Goal: Information Seeking & Learning: Learn about a topic

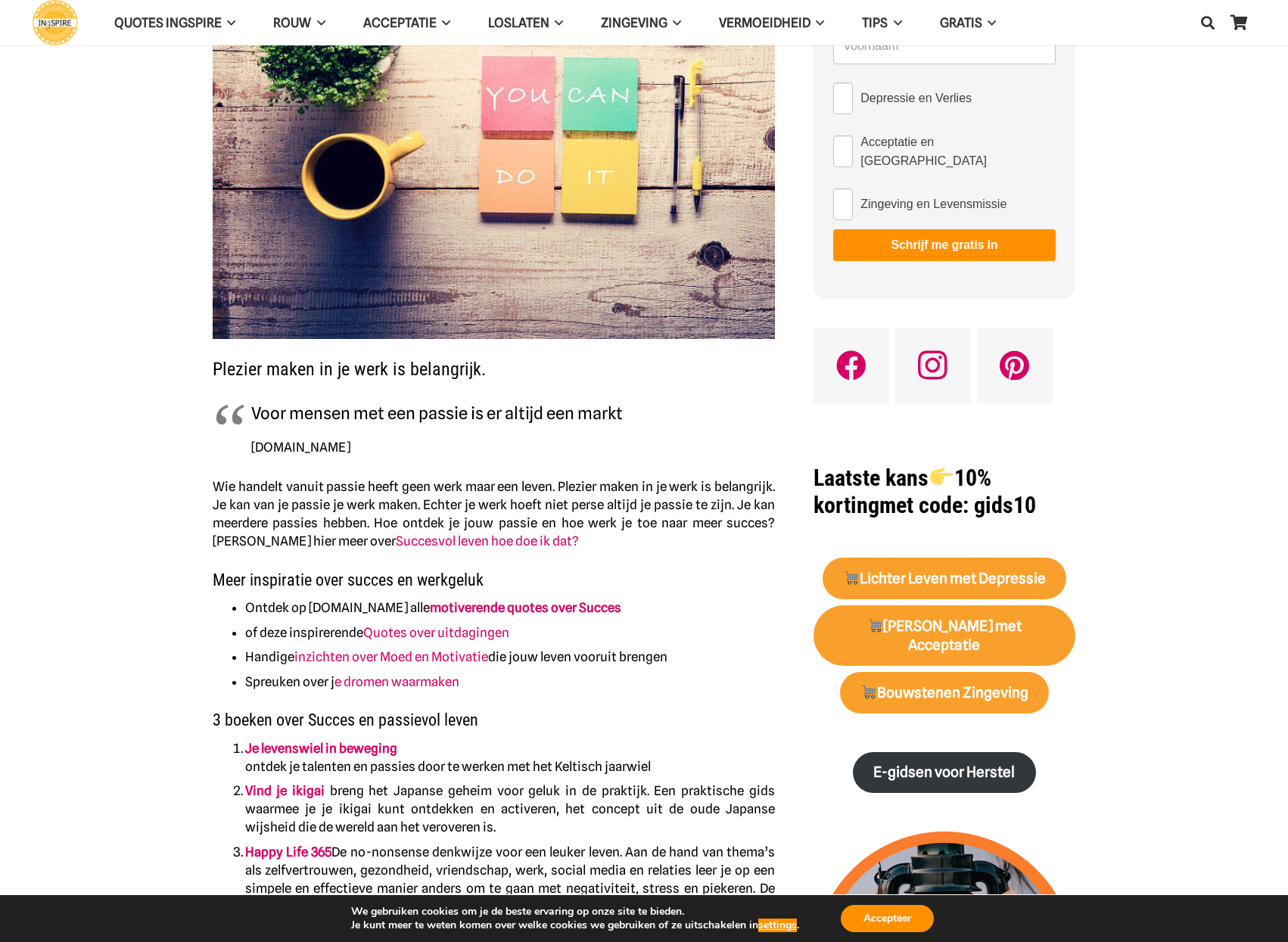
scroll to position [378, 0]
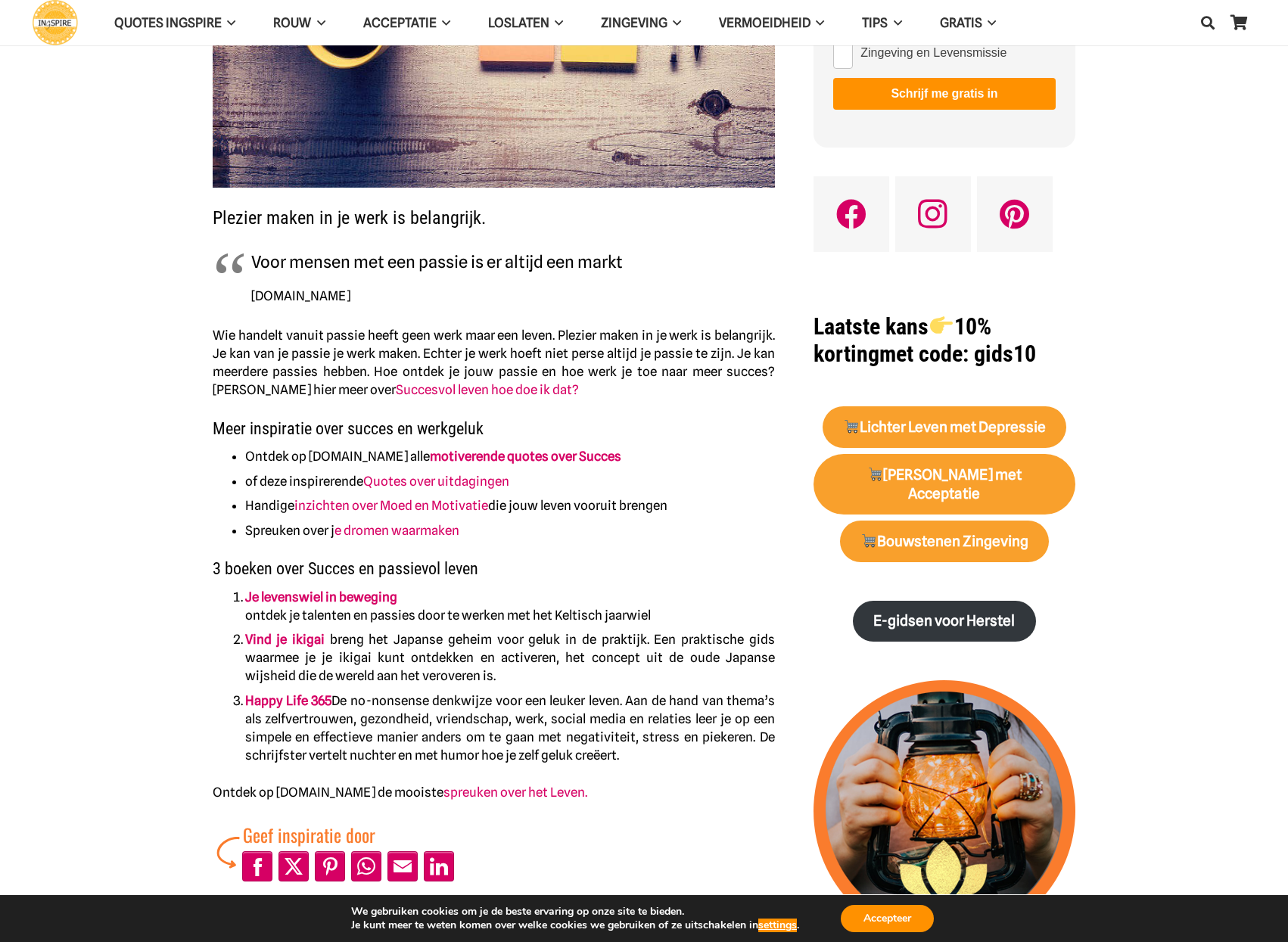
drag, startPoint x: 523, startPoint y: 784, endPoint x: 229, endPoint y: 387, distance: 494.0
click at [236, 431] on div "Plezier maken in je werk is belangrijk. Voor mensen met een passie is er altijd…" at bounding box center [494, 319] width 562 height 1143
drag, startPoint x: 209, startPoint y: 334, endPoint x: 313, endPoint y: 412, distance: 130.0
click at [280, 281] on blockquote "Voor mensen met een passie is er altijd een markt ingspire.nl" at bounding box center [494, 277] width 562 height 58
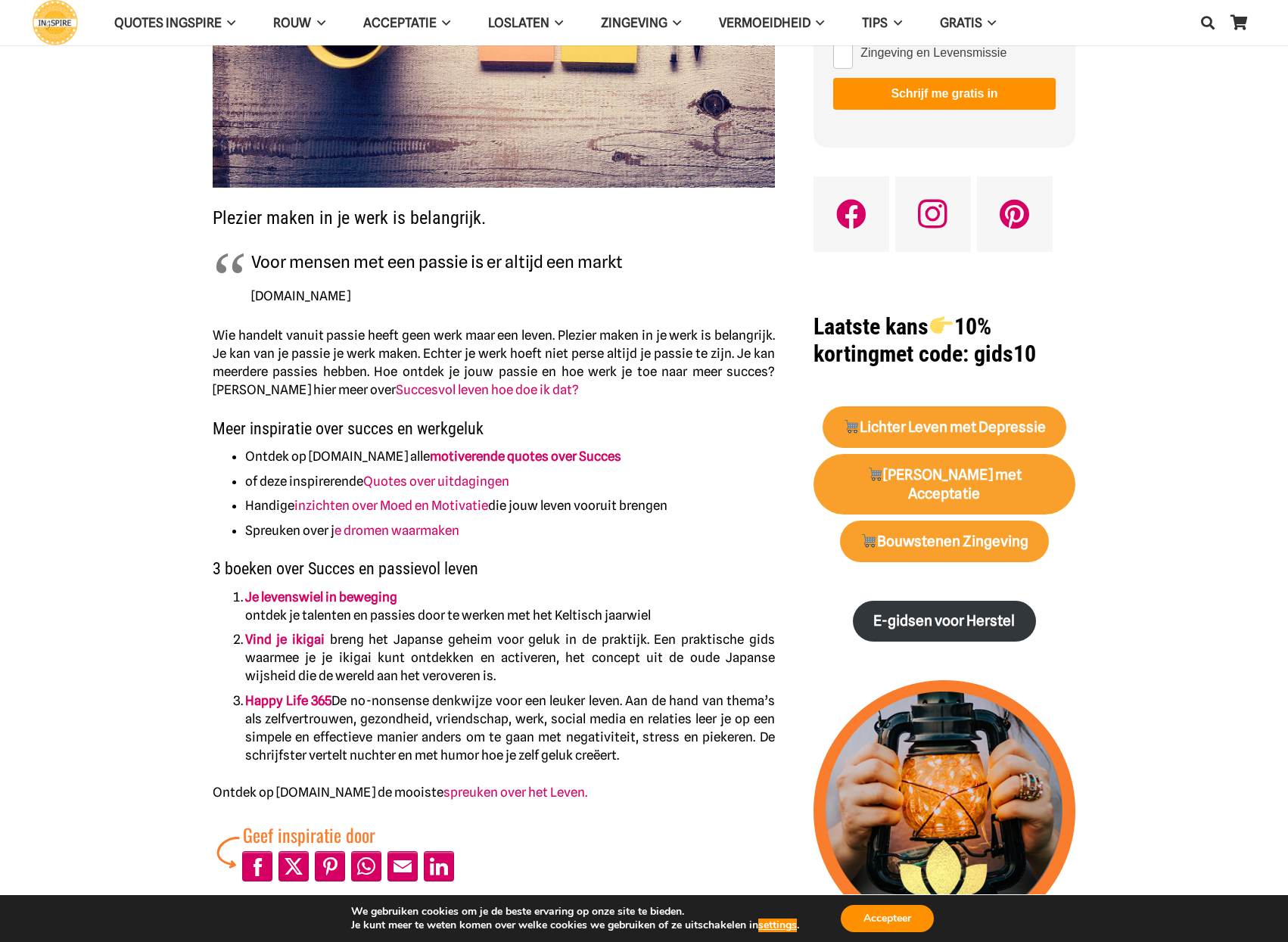
drag, startPoint x: 208, startPoint y: 214, endPoint x: 295, endPoint y: 270, distance: 103.5
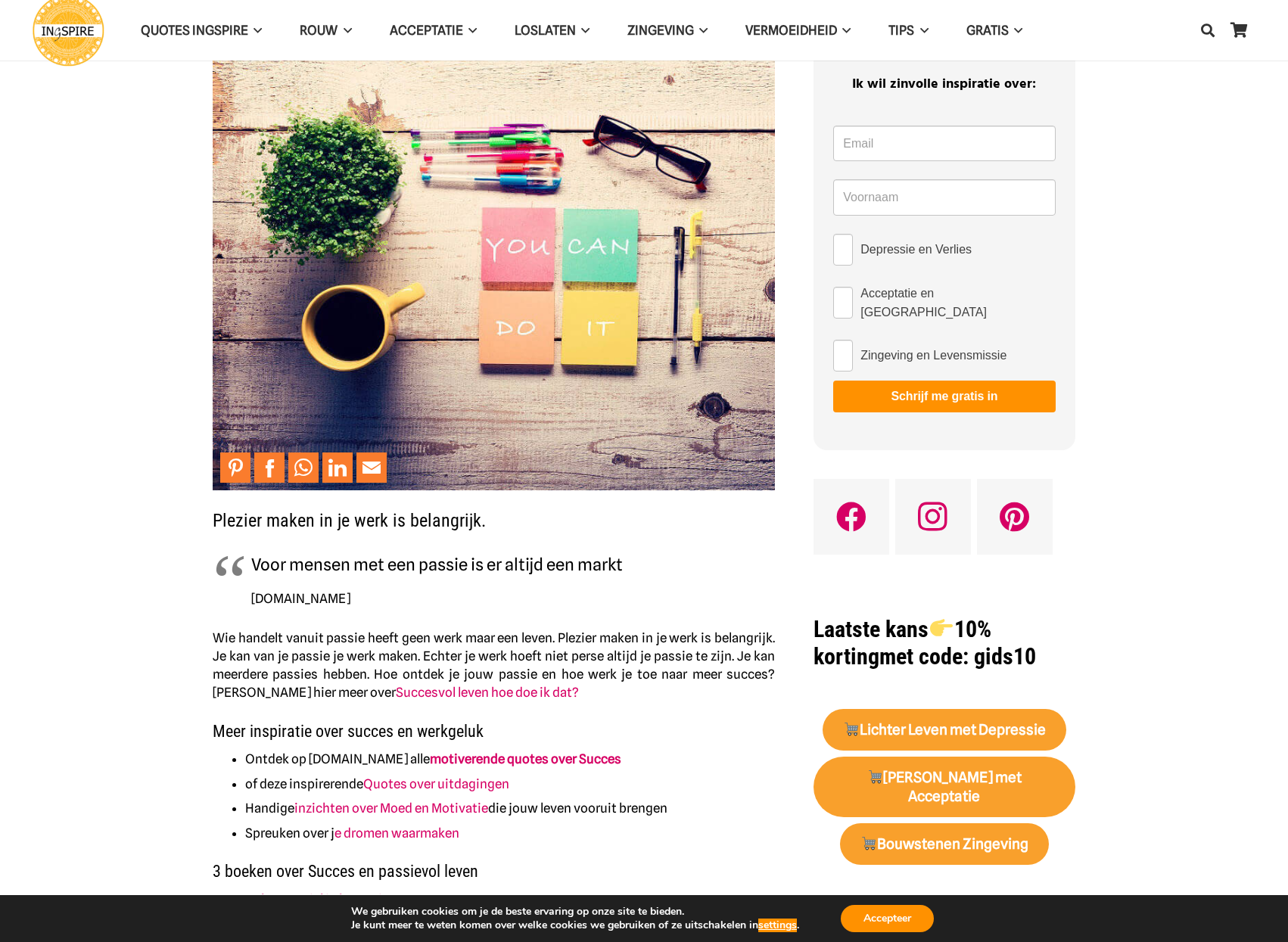
scroll to position [0, 0]
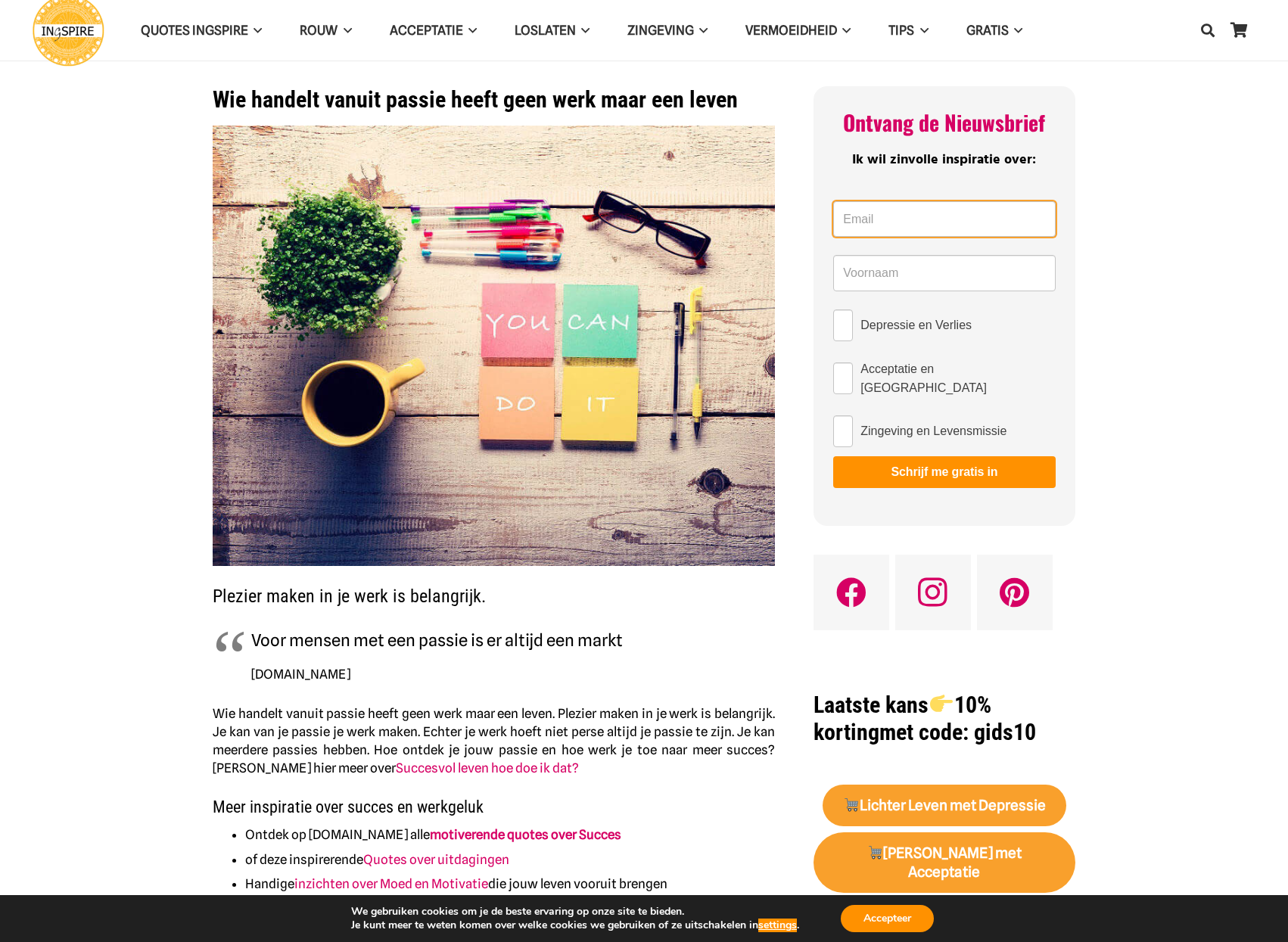
click at [880, 216] on input "Email *" at bounding box center [944, 219] width 222 height 37
type input "herman@hermanbenschop.nl"
click at [854, 278] on input "Name *" at bounding box center [944, 273] width 222 height 37
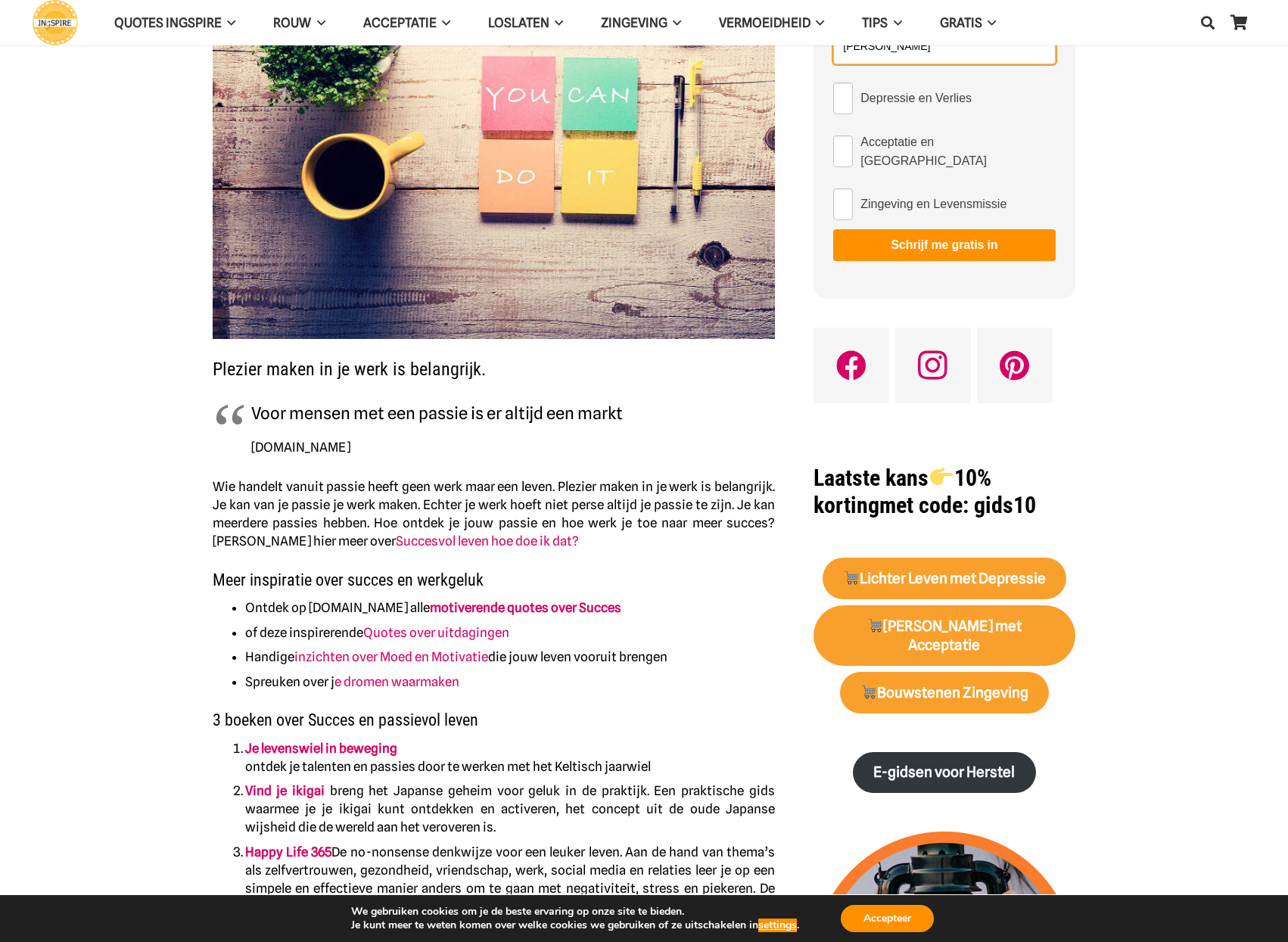
scroll to position [529, 0]
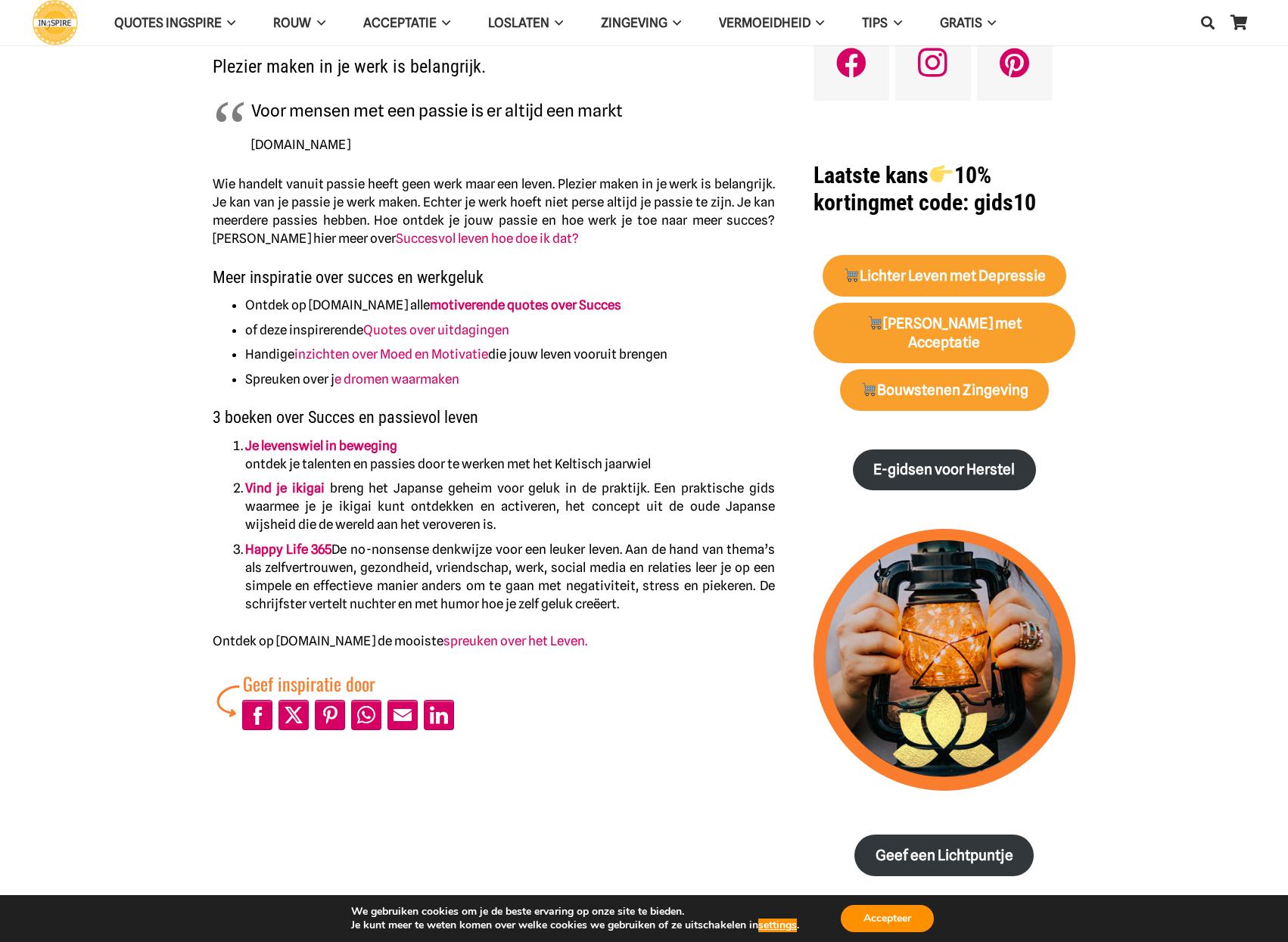
type input "Herman"
drag, startPoint x: 566, startPoint y: 643, endPoint x: 214, endPoint y: 144, distance: 610.7
click at [214, 147] on div "Plezier maken in je werk is belangrijk. Voor mensen met een passie is er altijd…" at bounding box center [494, 167] width 562 height 1143
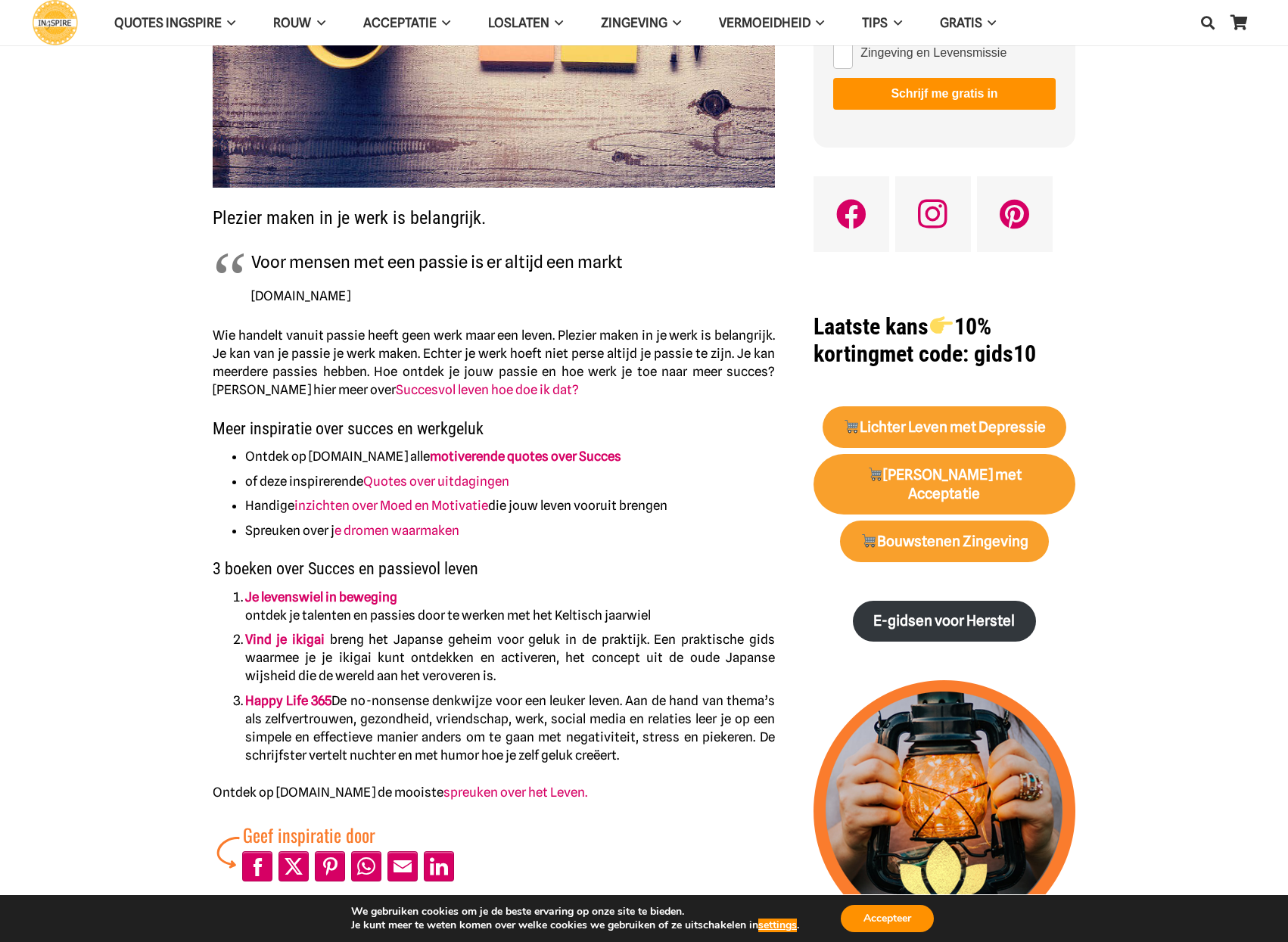
click at [403, 319] on div "Plezier maken in je werk is belangrijk. Voor mensen met een passie is er altijd…" at bounding box center [494, 319] width 562 height 1143
click at [334, 577] on h3 "3 boeken over Succes en passievol leven" at bounding box center [494, 573] width 562 height 29
drag, startPoint x: 216, startPoint y: 210, endPoint x: 331, endPoint y: 361, distance: 189.8
click at [325, 325] on div "Plezier maken in je werk is belangrijk. Voor mensen met een passie is er altijd…" at bounding box center [494, 319] width 562 height 1143
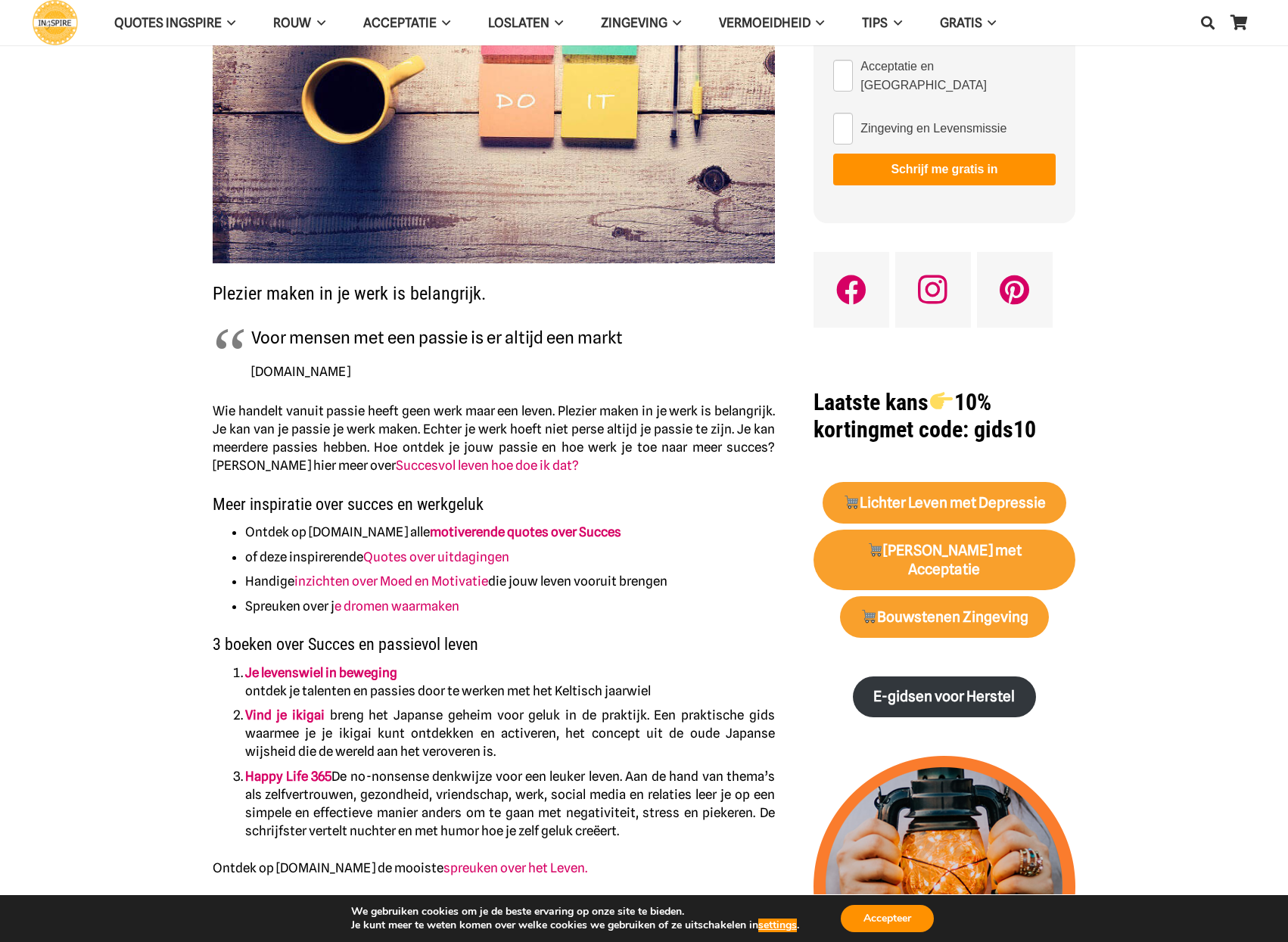
scroll to position [681, 0]
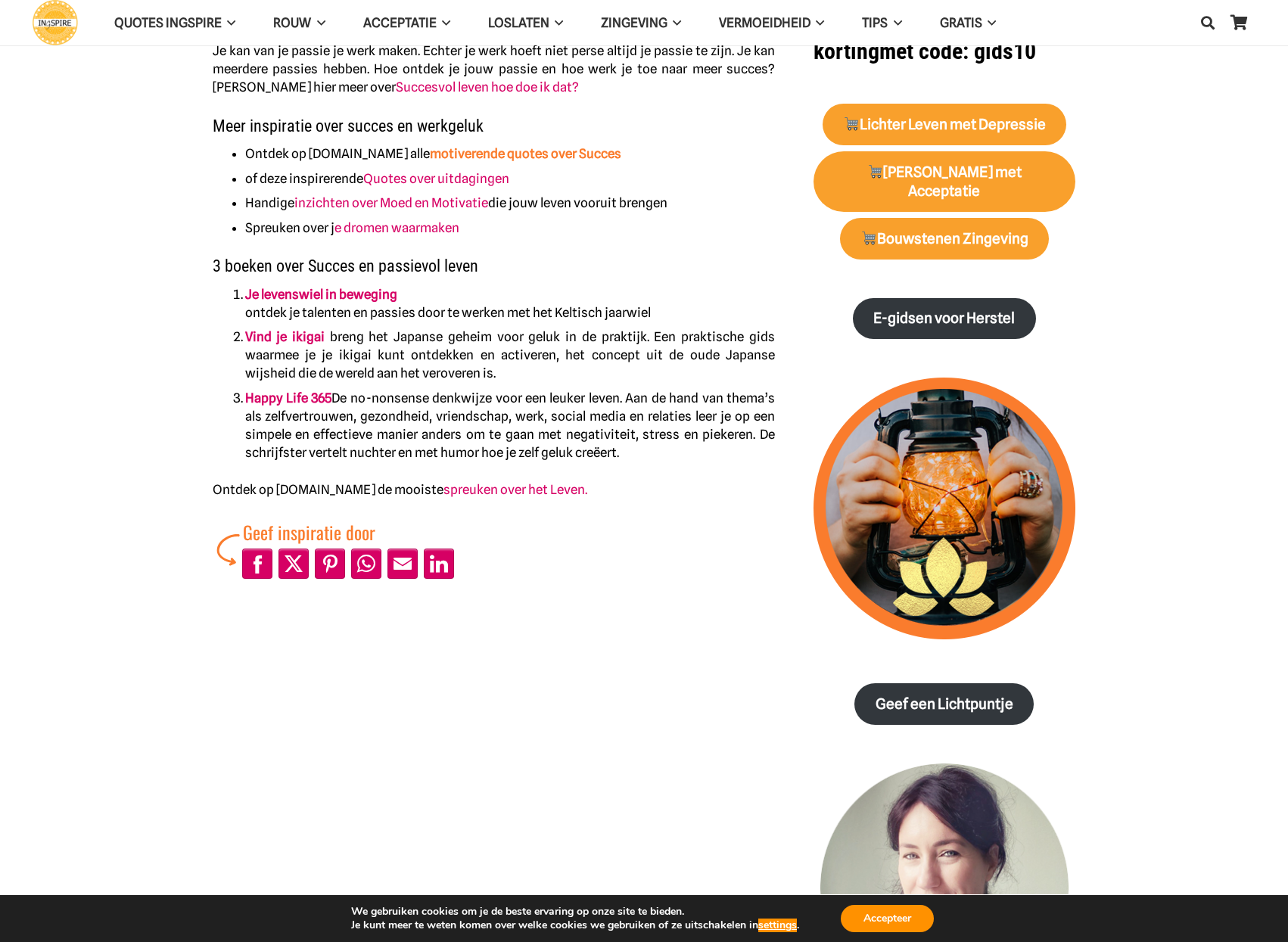
click at [445, 152] on link "motiverende quotes over Succes" at bounding box center [526, 153] width 192 height 16
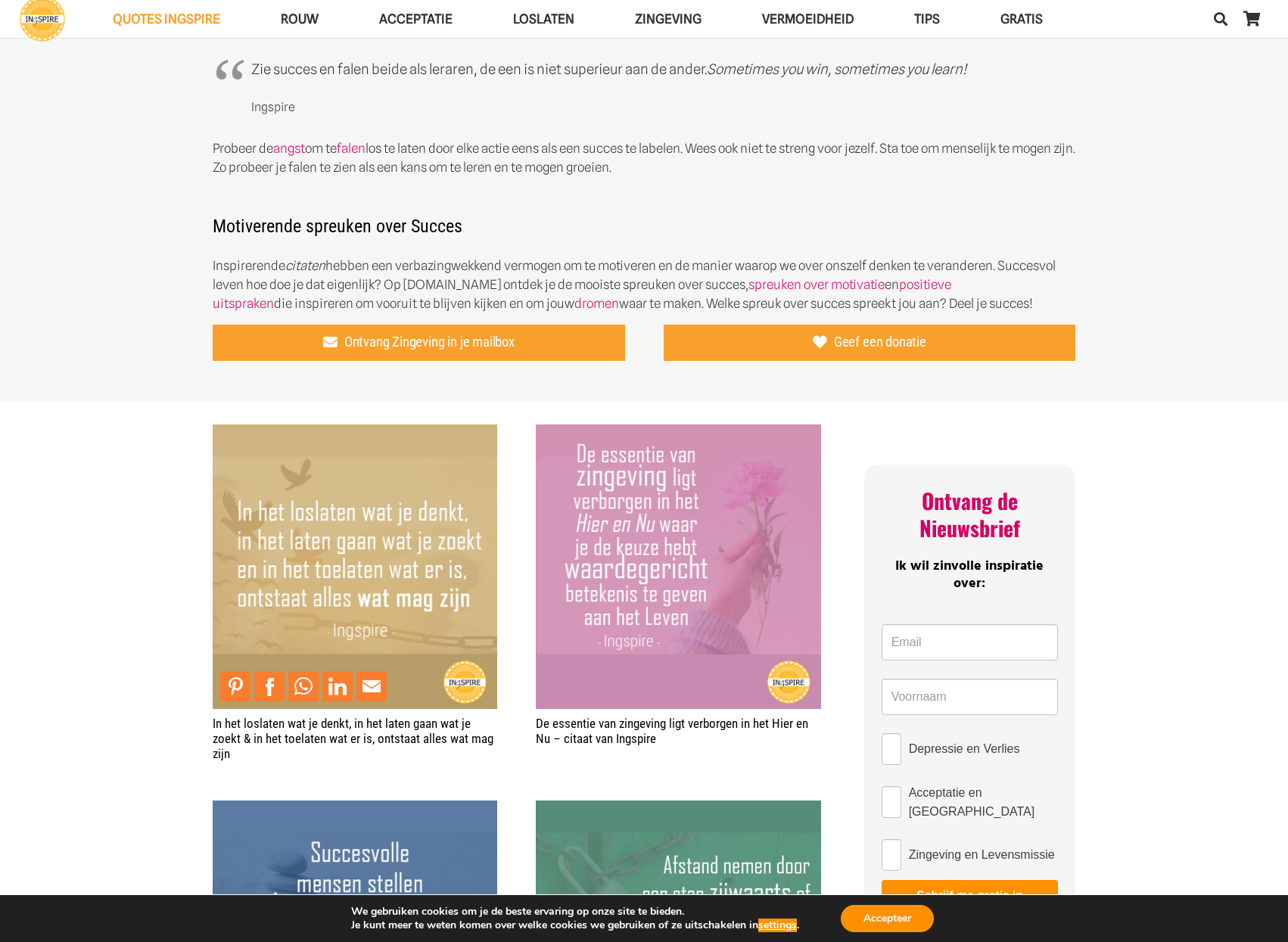
scroll to position [605, 0]
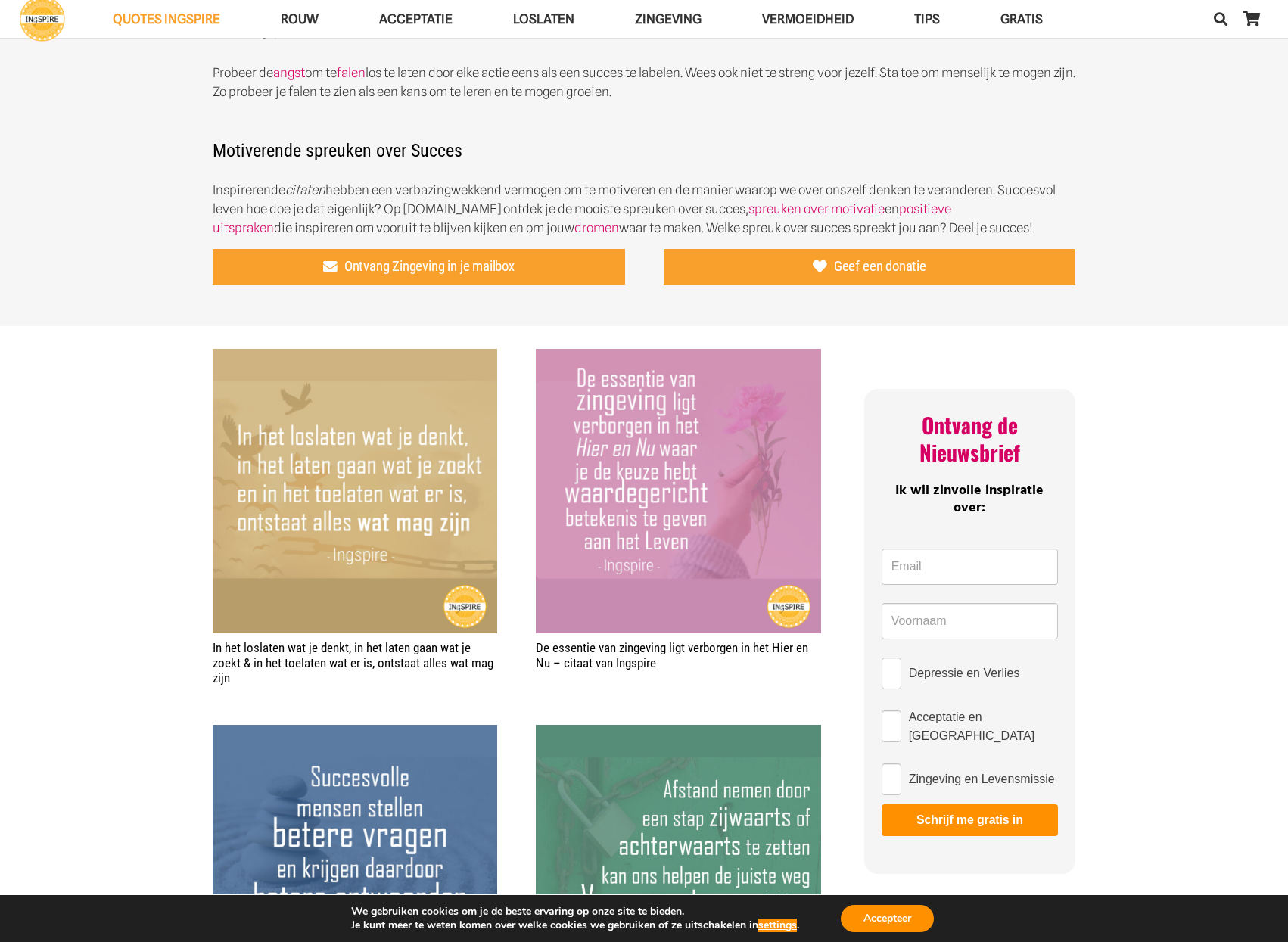
drag, startPoint x: 246, startPoint y: 682, endPoint x: 211, endPoint y: 652, distance: 46.1
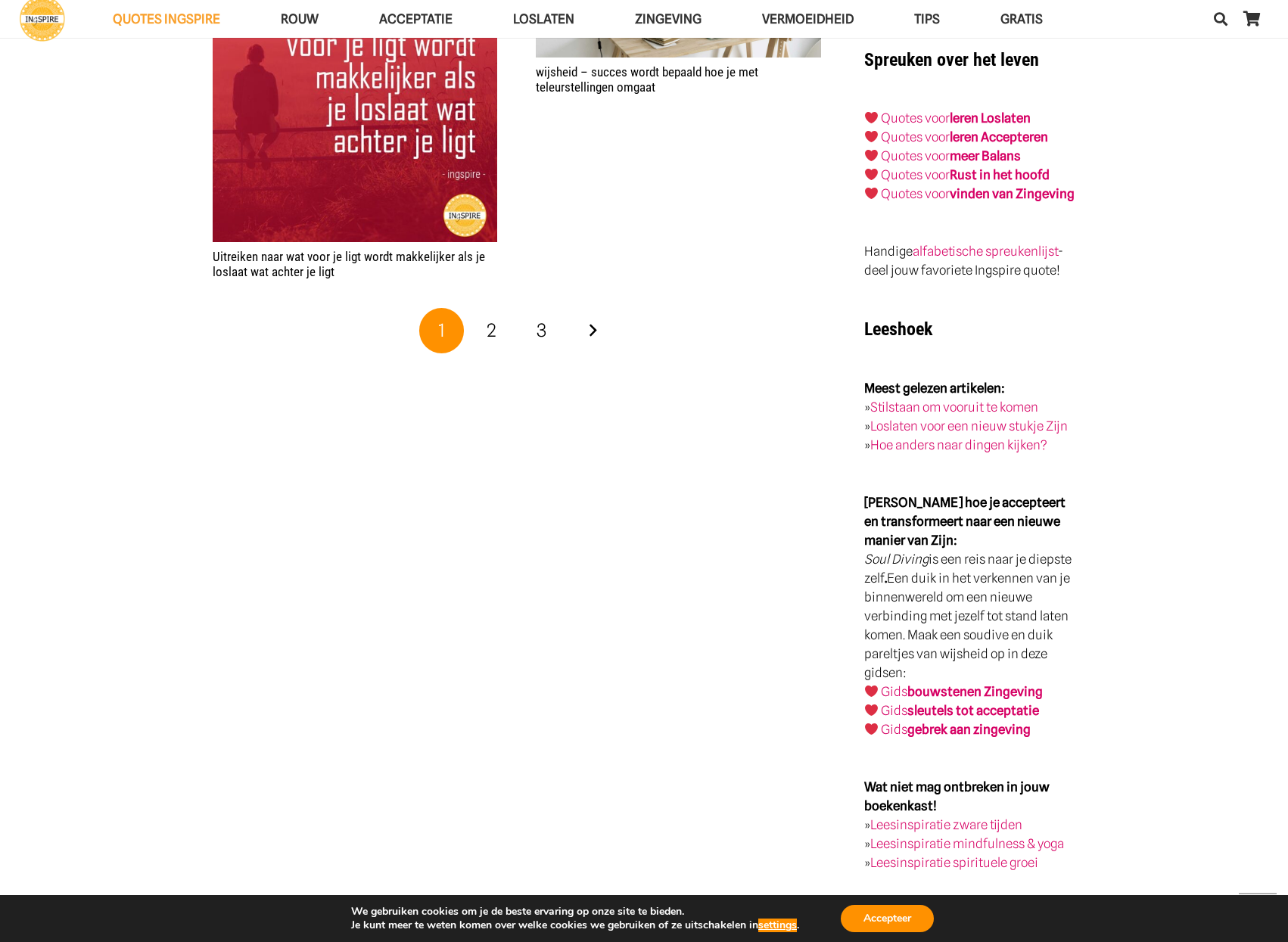
scroll to position [2724, 0]
